Goal: Task Accomplishment & Management: Use online tool/utility

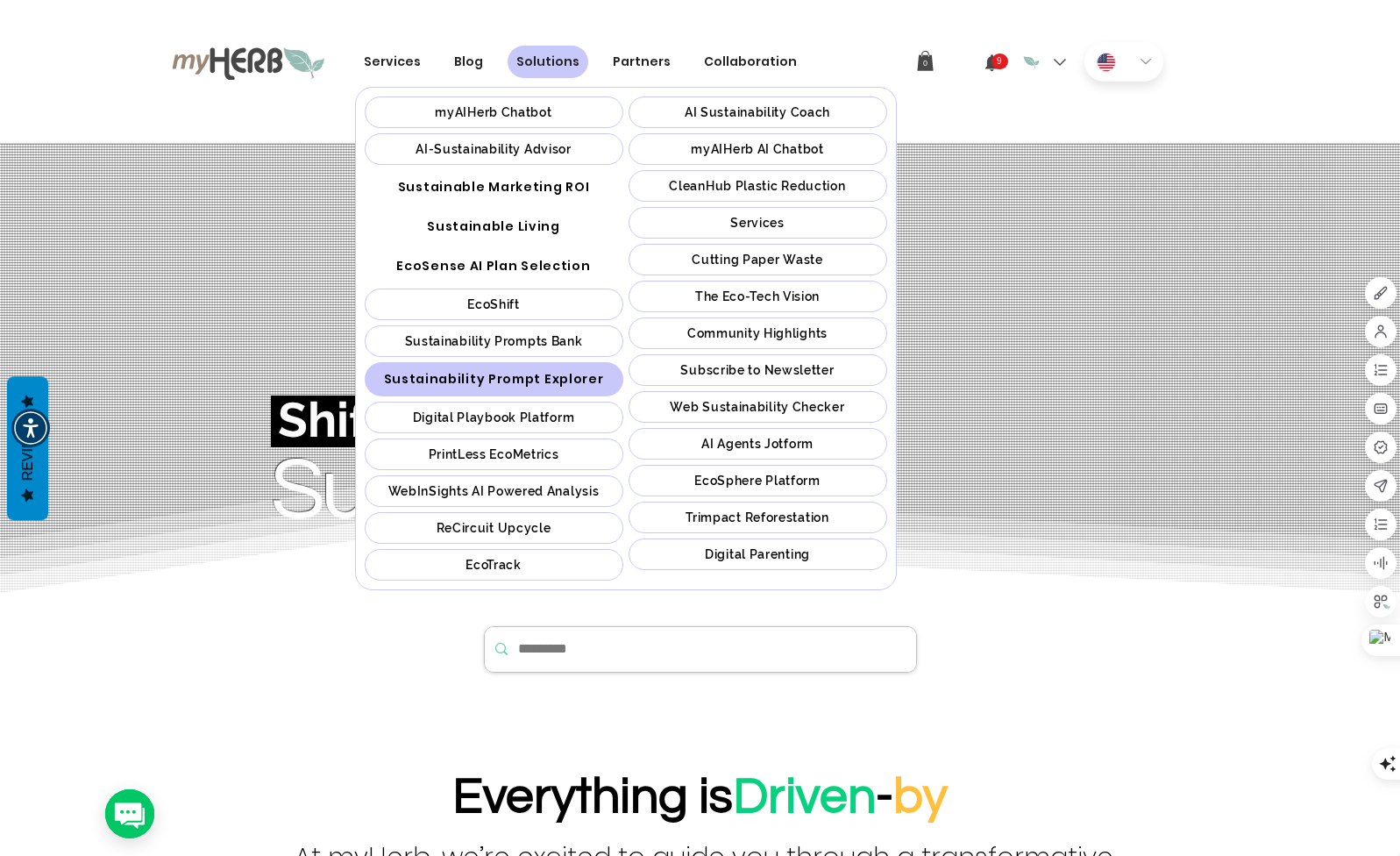
click at [522, 385] on span "Sustainability Prompt Explorer" at bounding box center [494, 379] width 220 height 18
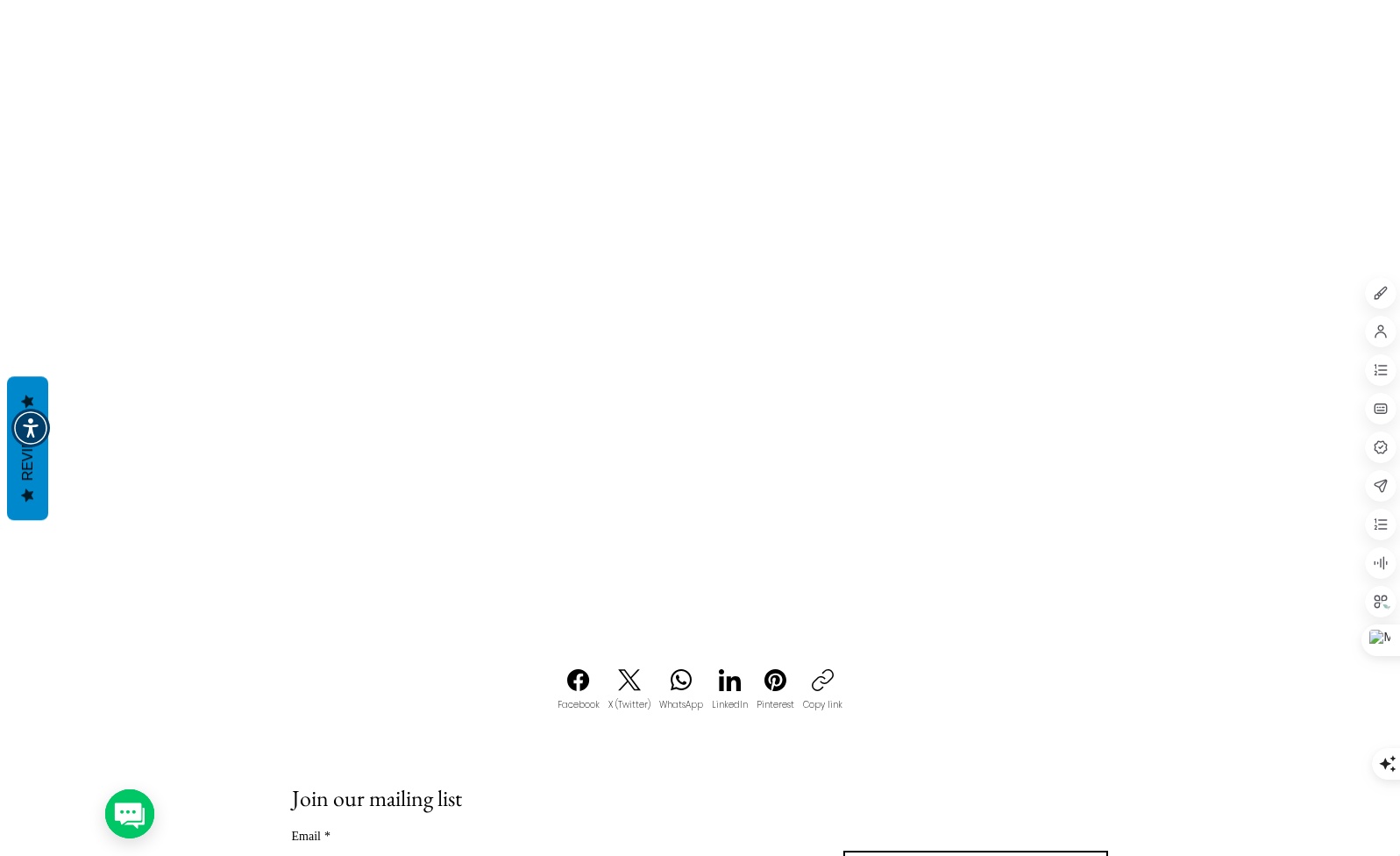
scroll to position [964, 0]
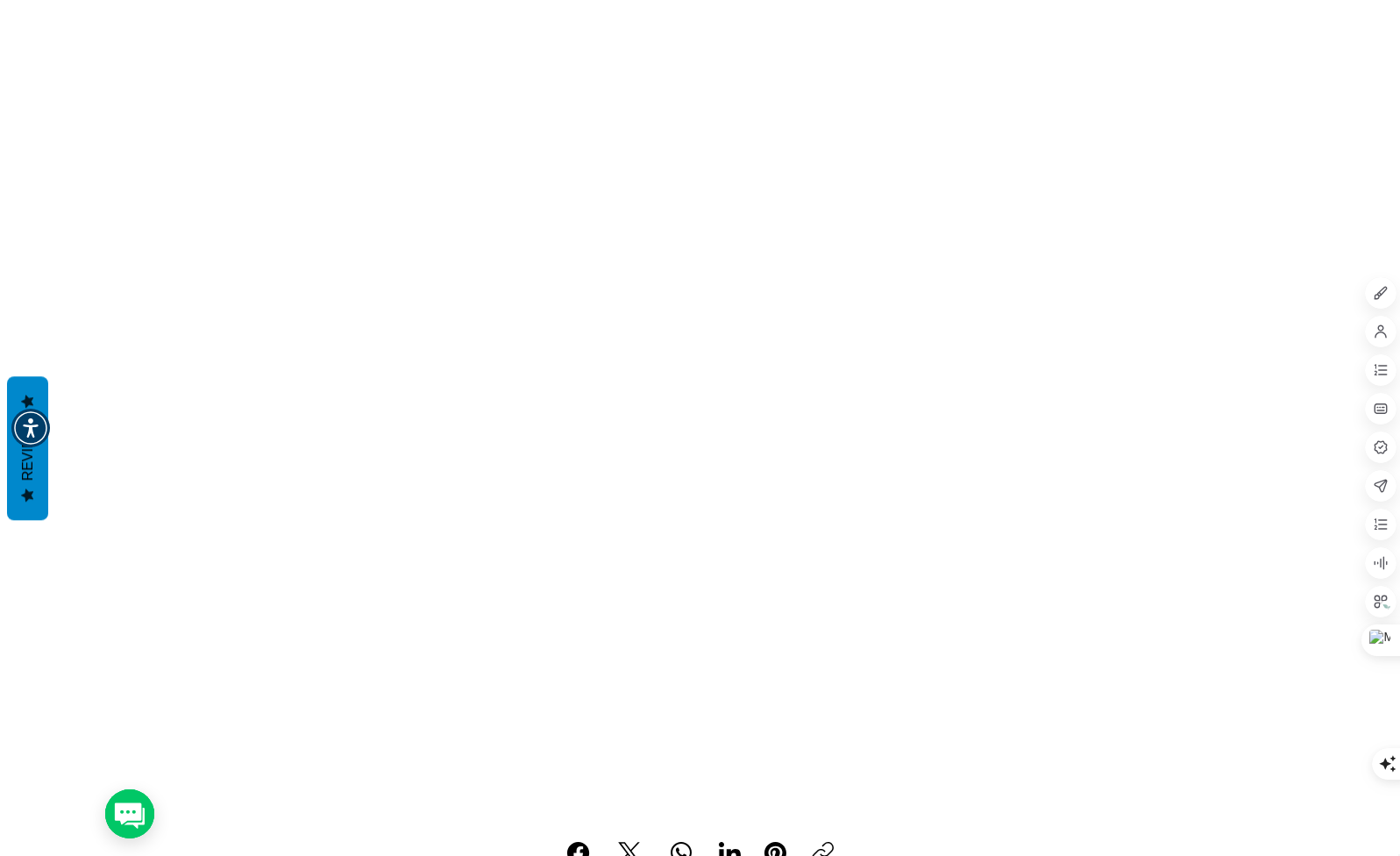
scroll to position [87, 0]
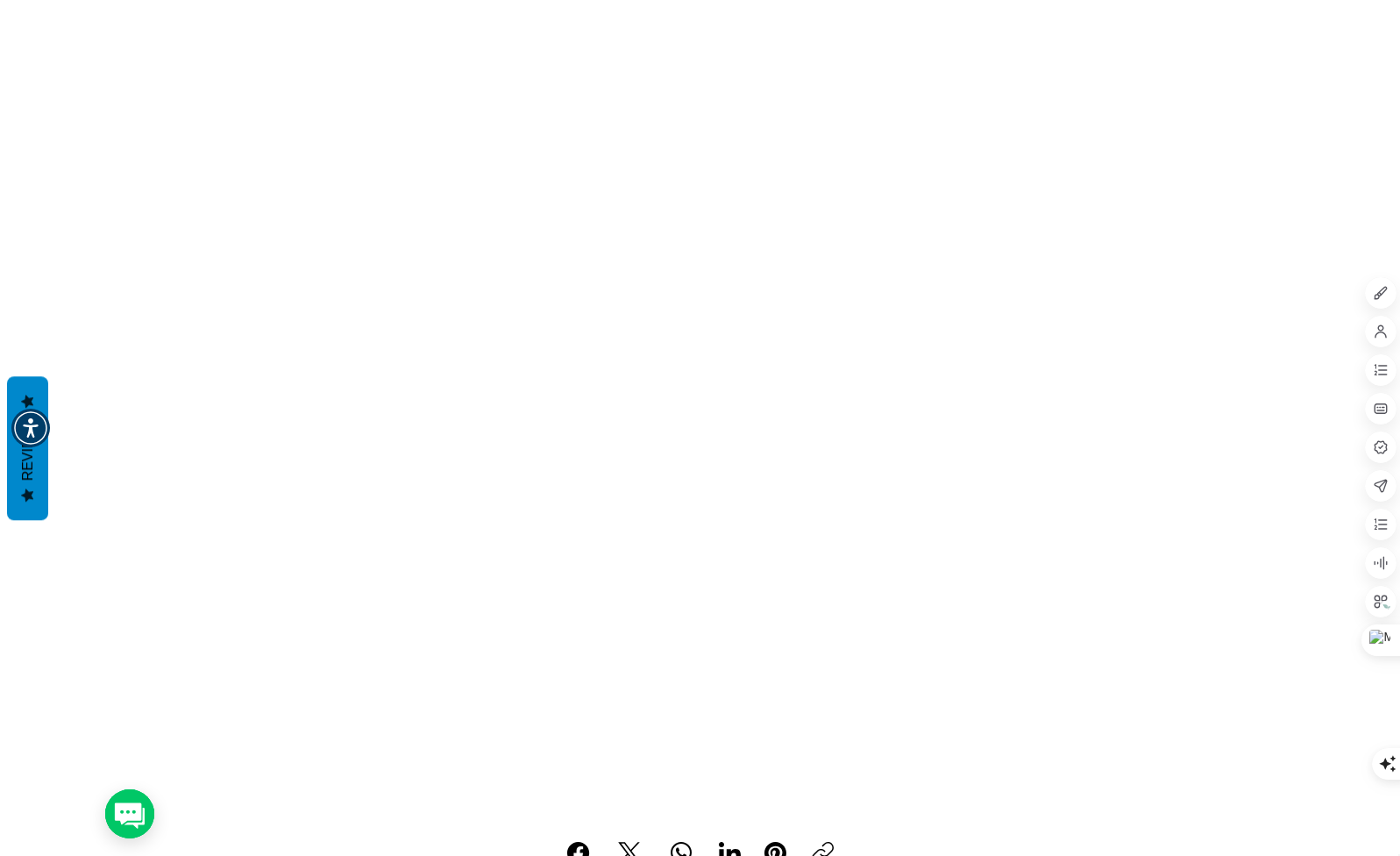
click at [1054, 43] on icon "Menu" at bounding box center [1062, 48] width 61 height 61
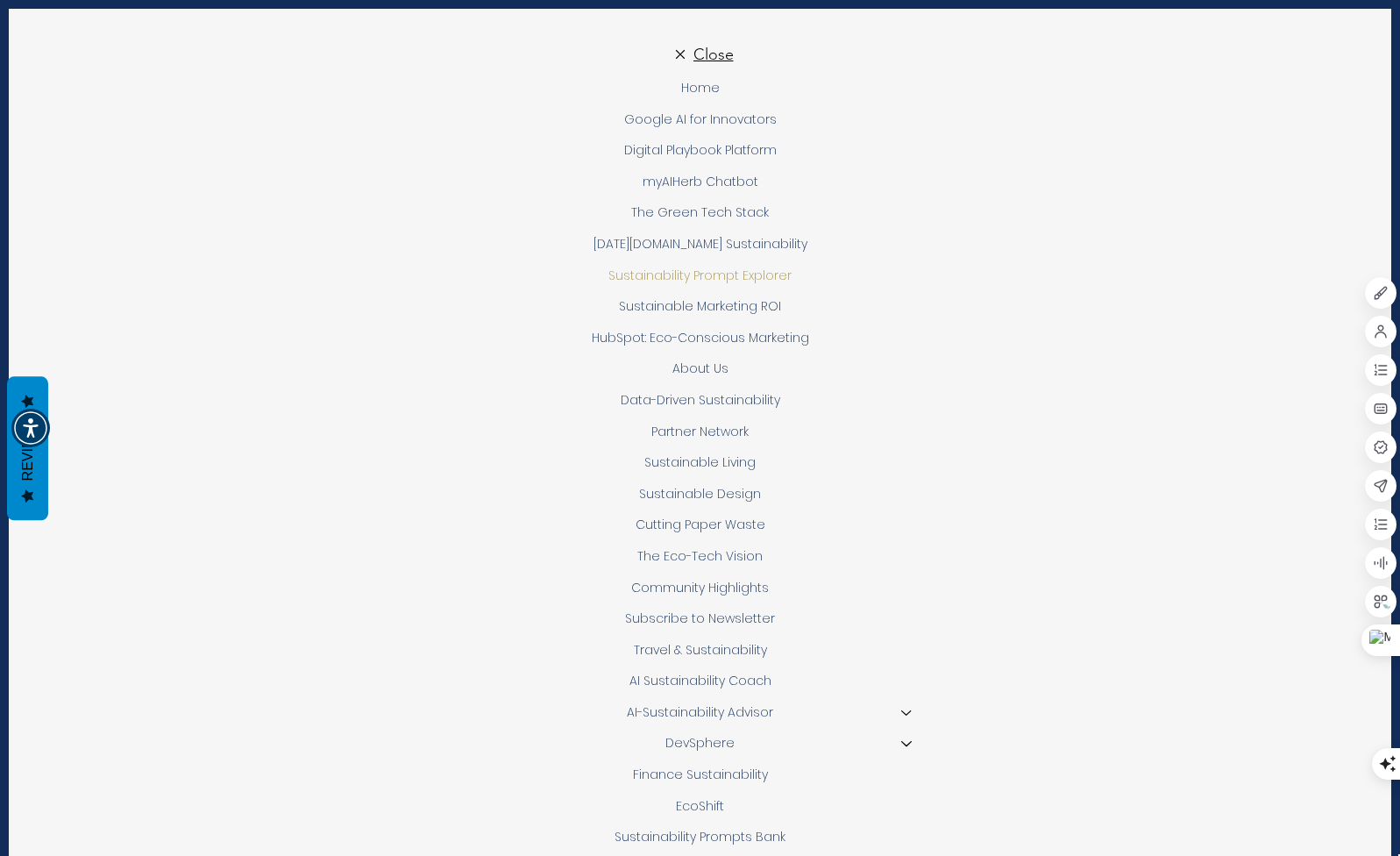
click at [719, 56] on span "Close" at bounding box center [713, 54] width 40 height 19
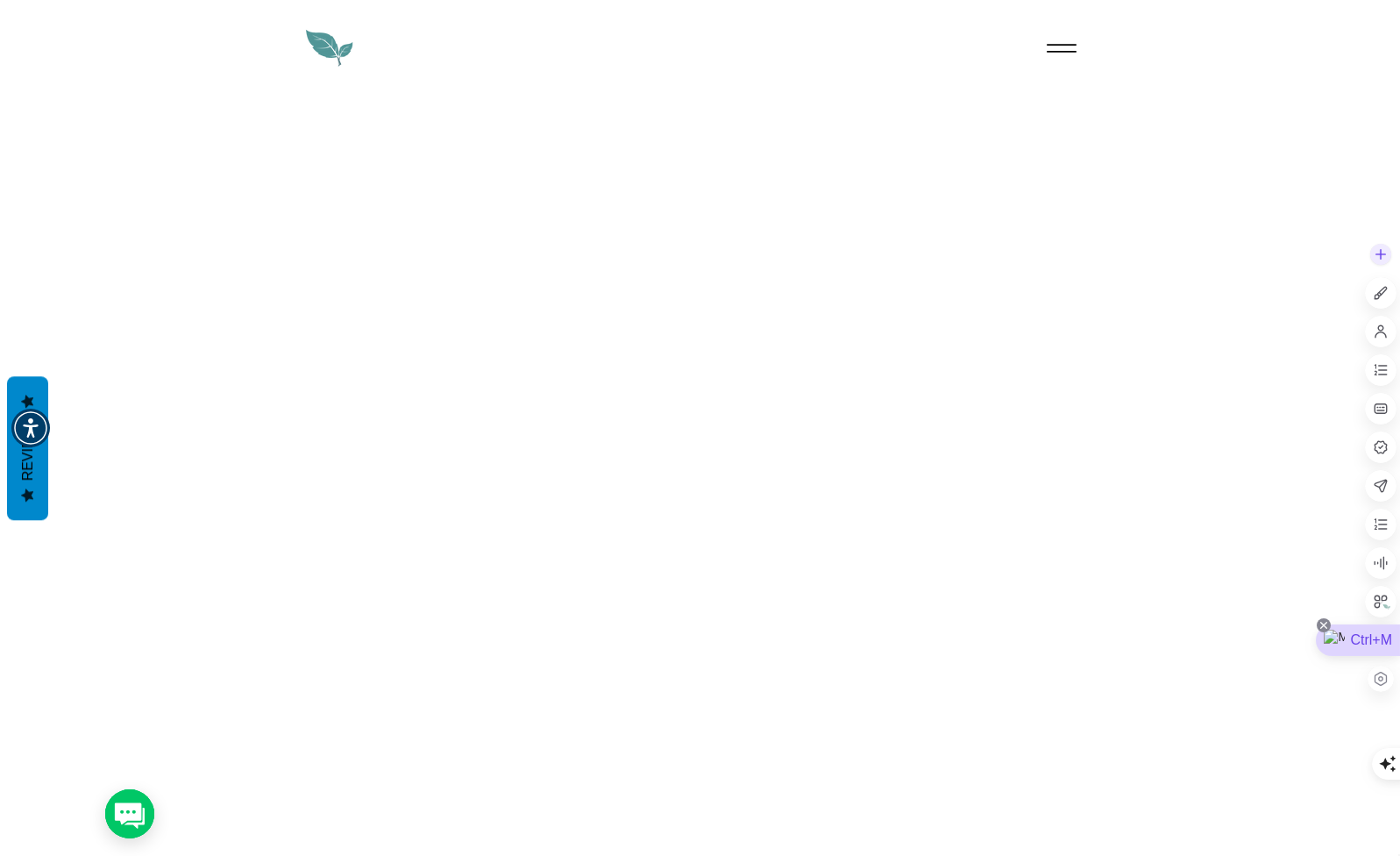
click at [1322, 627] on icon at bounding box center [1324, 625] width 7 height 7
click at [1318, 656] on div "Hide until next visit" at bounding box center [1315, 663] width 137 height 31
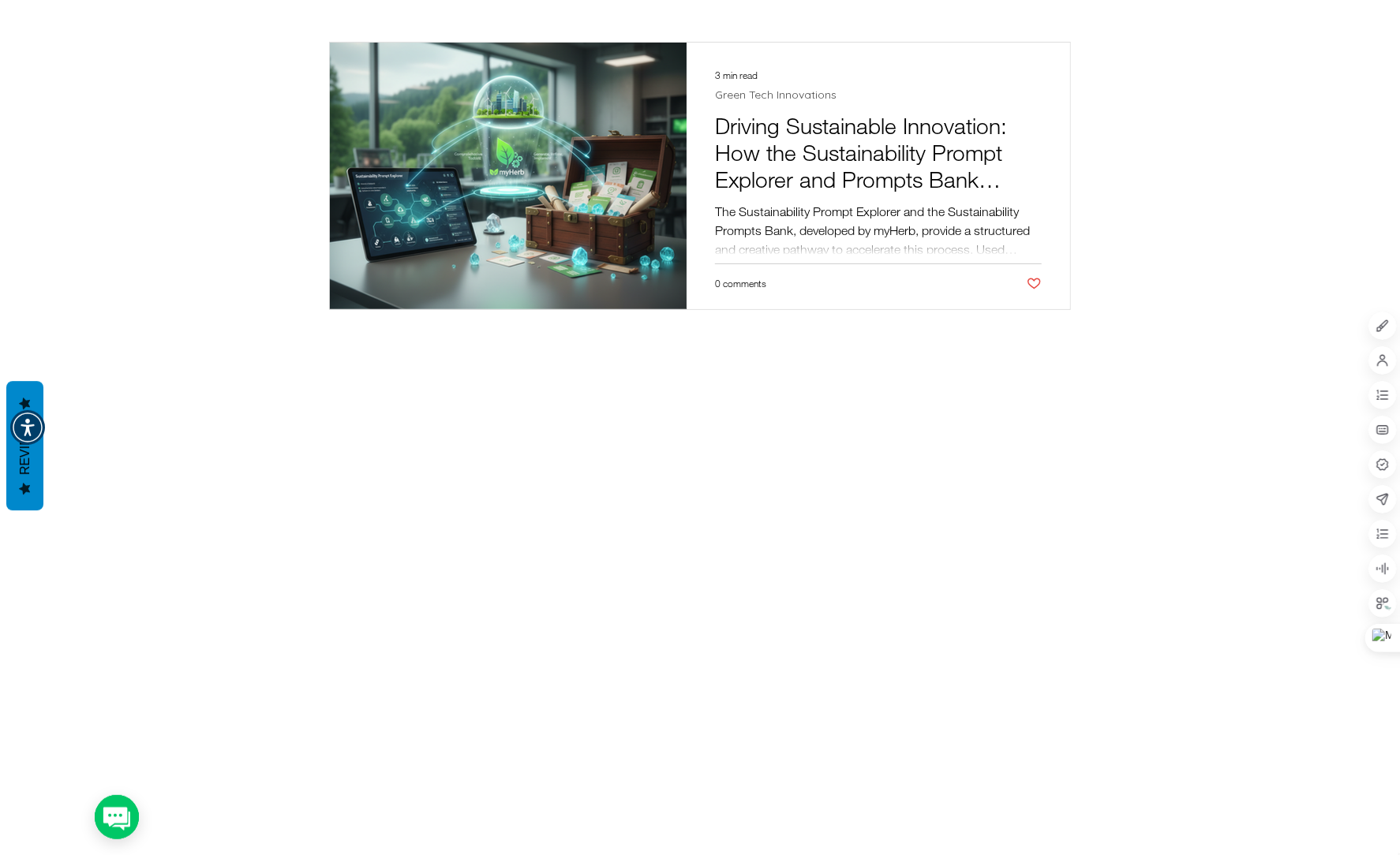
scroll to position [3242, 0]
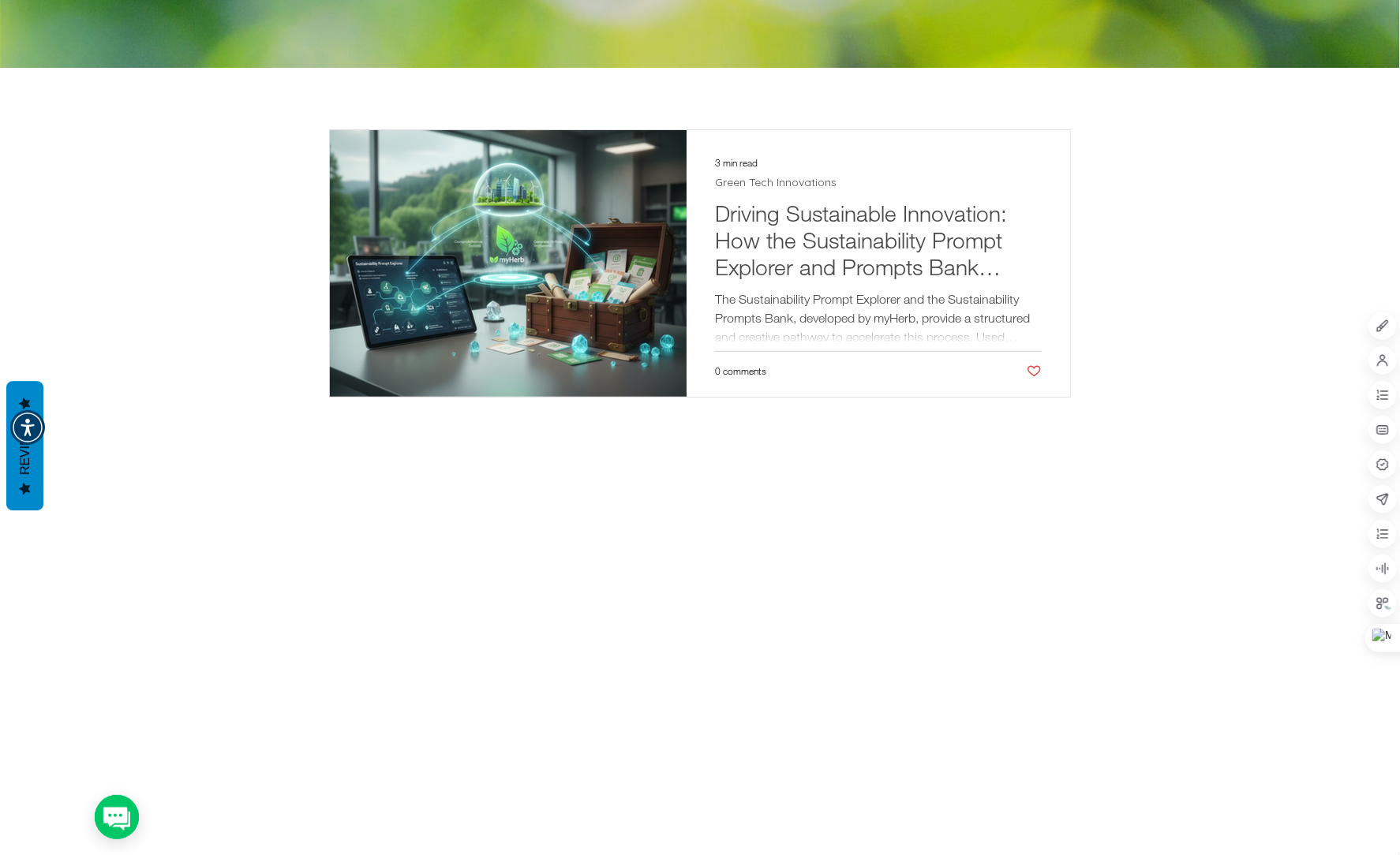
click at [850, 252] on h2 "Driving Sustainable Innovation: How the Sustainability Prompt Explorer and Prom…" at bounding box center [878, 239] width 327 height 80
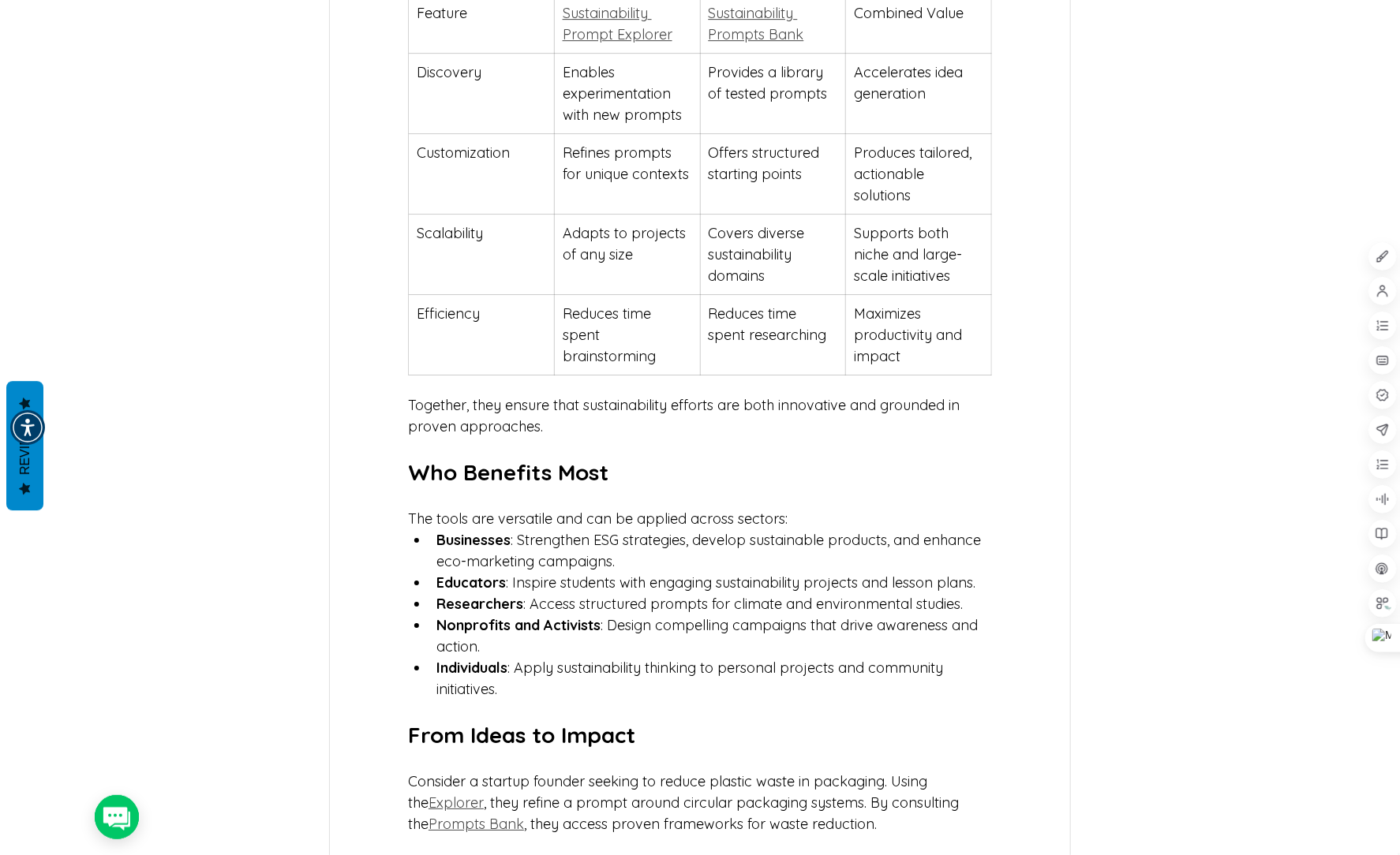
scroll to position [2629, 0]
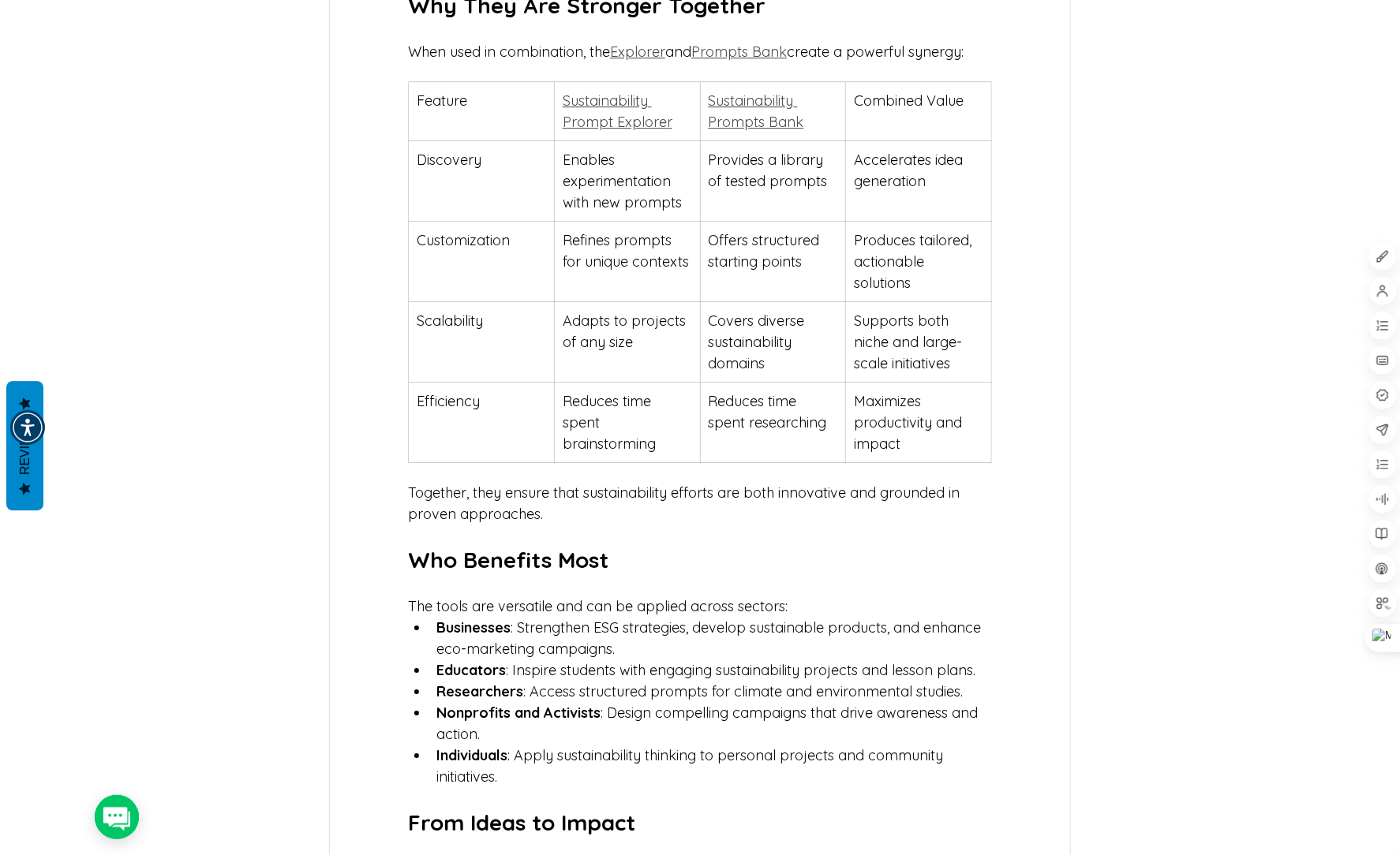
click at [588, 131] on span "Sustainability Prompt Explorer" at bounding box center [617, 111] width 110 height 40
